Goal: Task Accomplishment & Management: Use online tool/utility

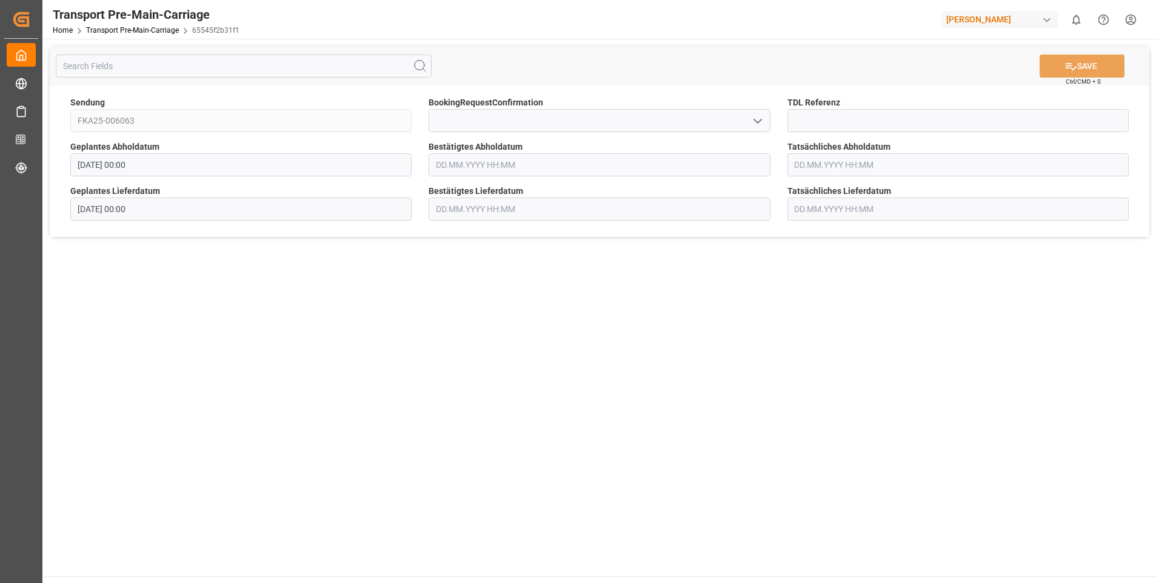
click at [760, 118] on icon "open menu" at bounding box center [757, 121] width 15 height 15
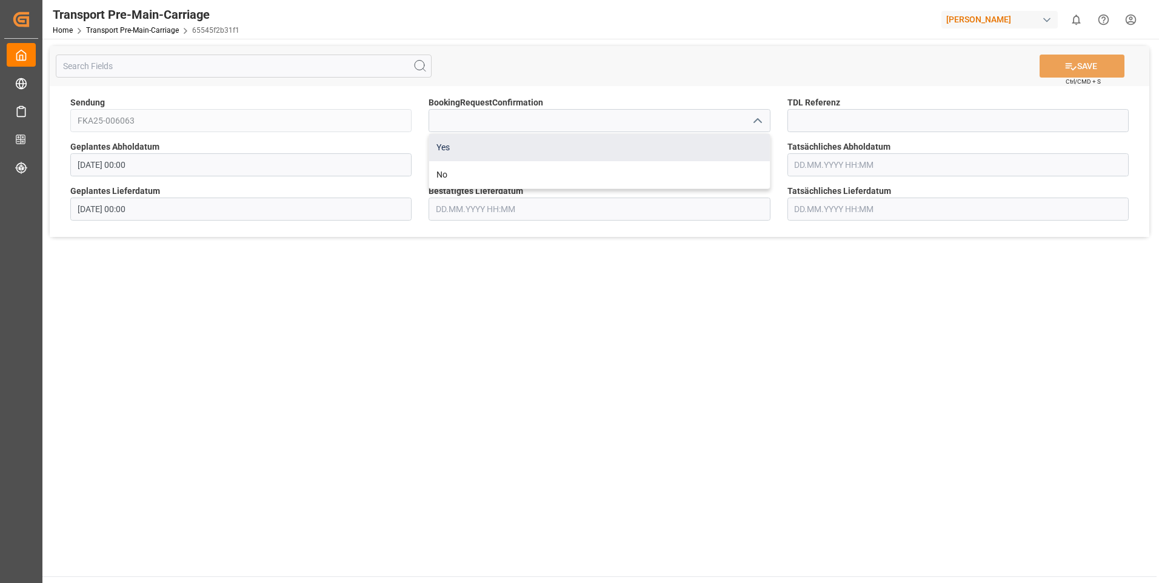
click at [747, 141] on div "Yes" at bounding box center [599, 147] width 340 height 27
type input "Yes"
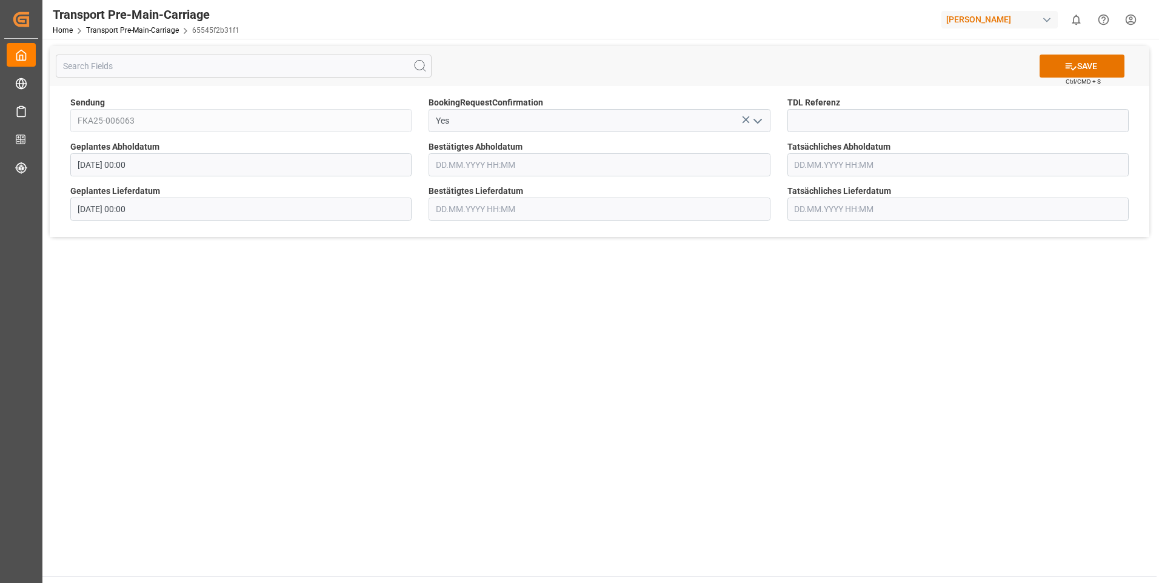
click at [958, 362] on main "SAVE Ctrl/CMD + S Sendung FKA25-006063 BookingRequestConfirmation Yes TDL Refer…" at bounding box center [599, 308] width 1114 height 538
click at [1090, 62] on button "SAVE" at bounding box center [1081, 66] width 85 height 23
click at [755, 119] on icon "open menu" at bounding box center [757, 121] width 15 height 15
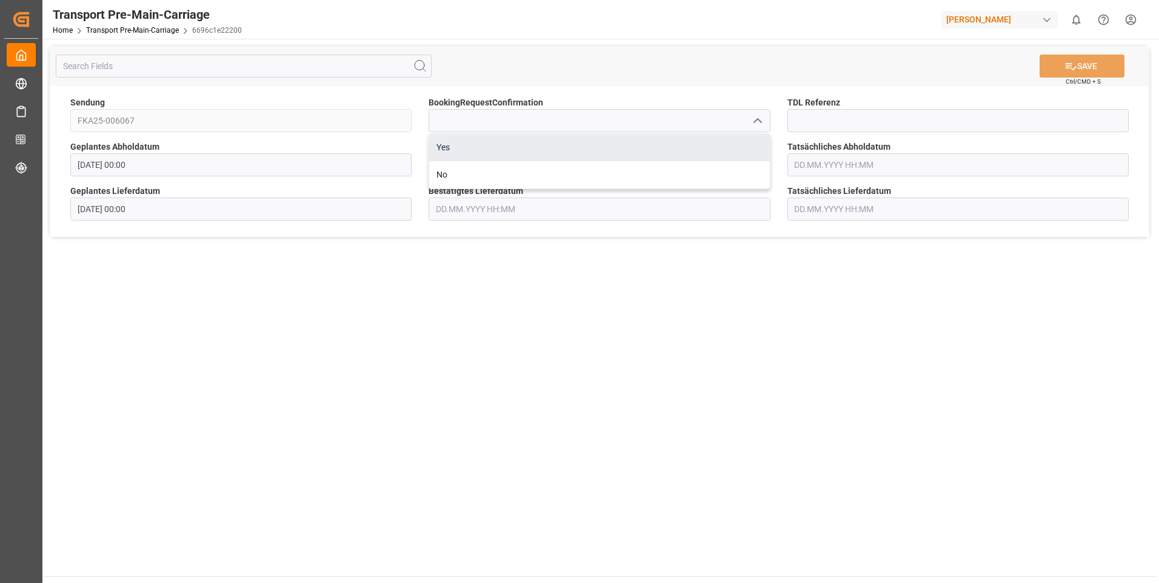
click at [743, 144] on div "Yes" at bounding box center [599, 147] width 340 height 27
type input "Yes"
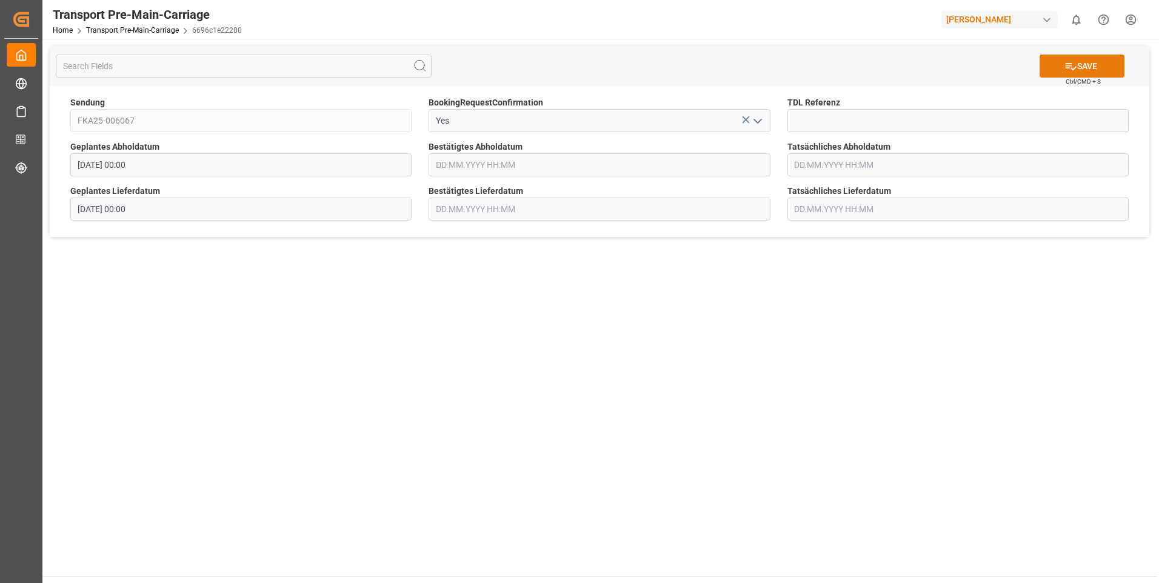
click at [1071, 66] on icon at bounding box center [1070, 66] width 13 height 13
